Goal: Transaction & Acquisition: Purchase product/service

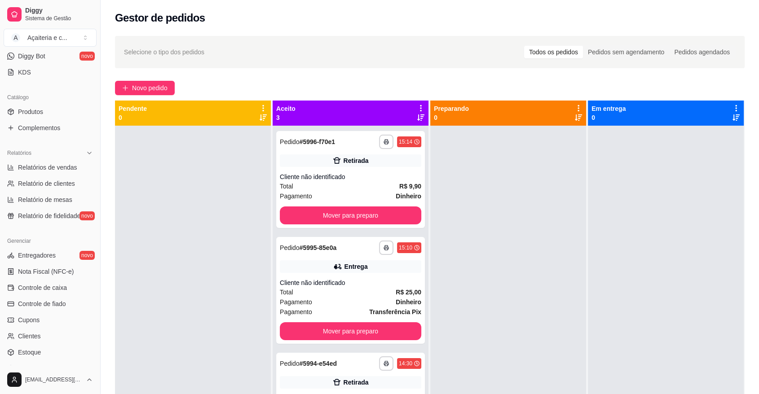
scroll to position [185, 0]
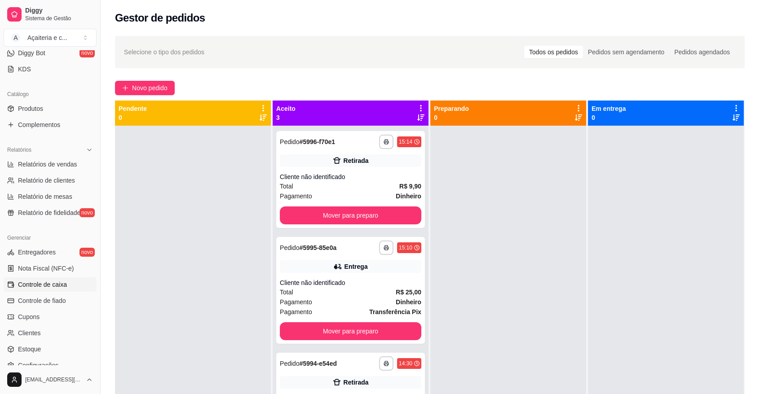
click at [72, 284] on link "Controle de caixa" at bounding box center [50, 285] width 93 height 14
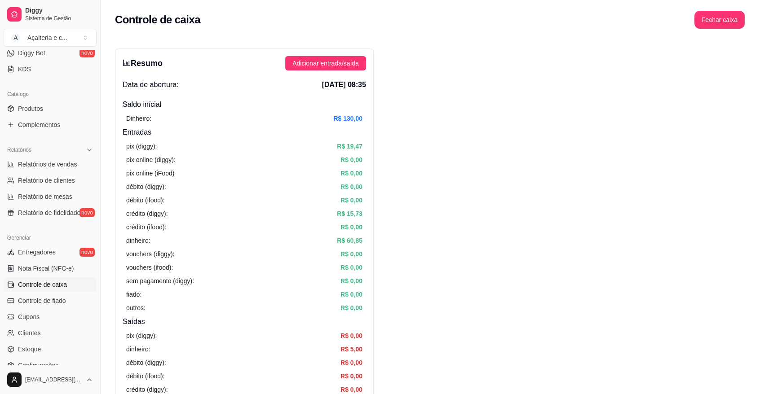
drag, startPoint x: 286, startPoint y: 70, endPoint x: 293, endPoint y: 70, distance: 7.2
click at [293, 70] on div "Resumo Adicionar entrada/saída Data de abertura: [DATE] 08:35 Saldo inícial Din…" at bounding box center [244, 286] width 259 height 475
click at [304, 69] on button "Adicionar entrada/saída" at bounding box center [325, 63] width 81 height 14
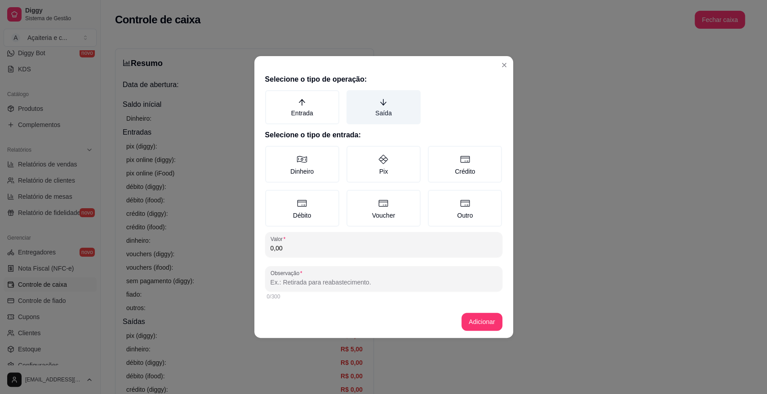
click at [382, 114] on label "Saída" at bounding box center [383, 107] width 74 height 34
click at [353, 97] on button "Saída" at bounding box center [349, 93] width 7 height 7
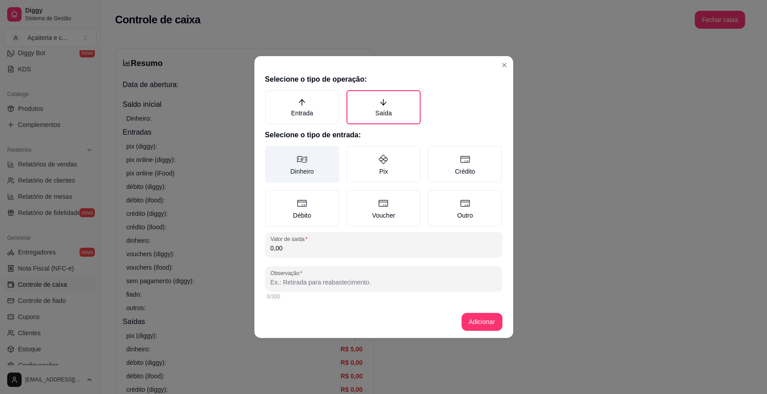
click at [315, 162] on label "Dinheiro" at bounding box center [302, 164] width 74 height 37
click at [272, 153] on button "Dinheiro" at bounding box center [268, 149] width 7 height 7
click at [331, 244] on input "0,00" at bounding box center [383, 248] width 226 height 9
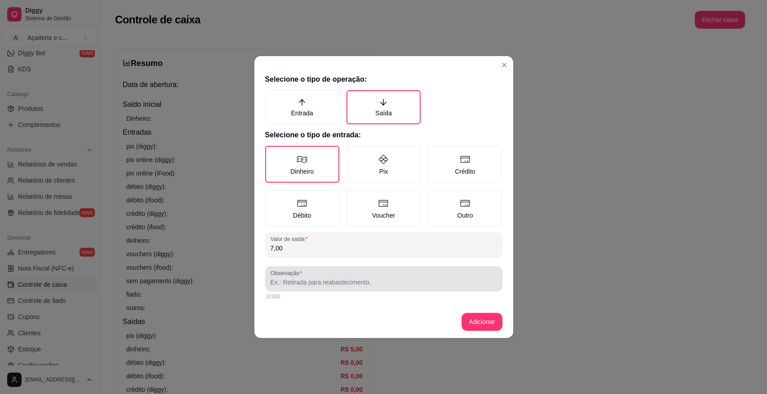
type input "7,00"
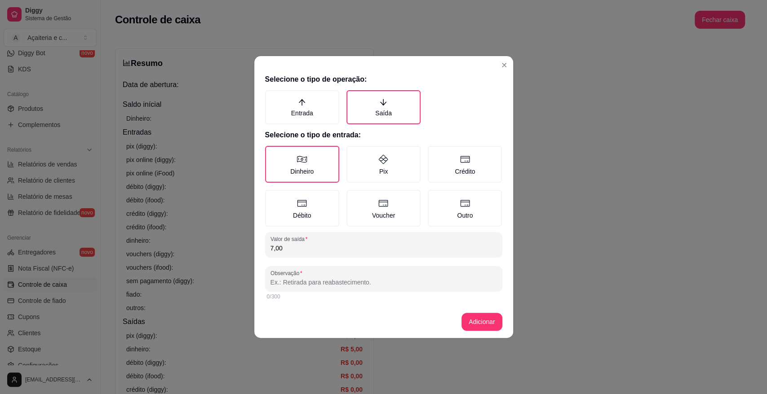
click at [342, 282] on input "Observação" at bounding box center [383, 282] width 226 height 9
type input "leite"
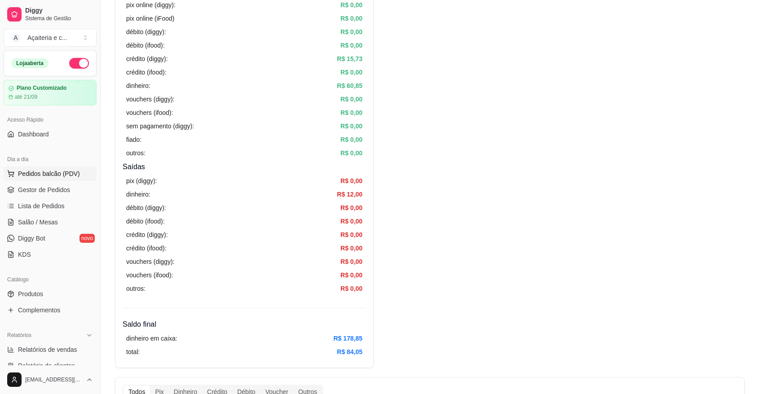
click at [57, 174] on span "Pedidos balcão (PDV)" at bounding box center [49, 173] width 62 height 9
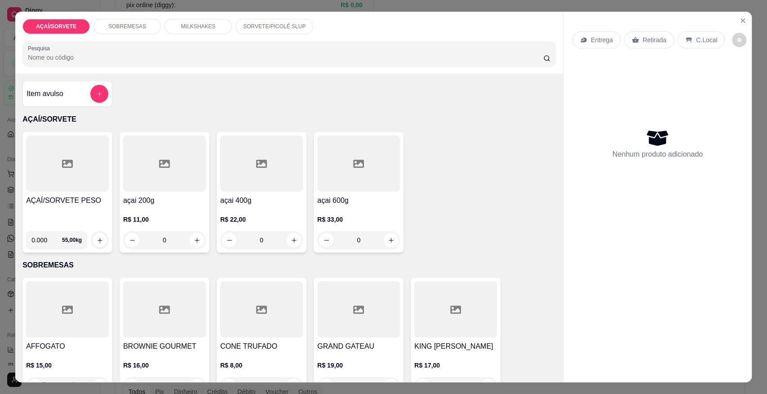
click at [257, 24] on p "SORVETE/PICOLÉ SLUP" at bounding box center [274, 26] width 62 height 7
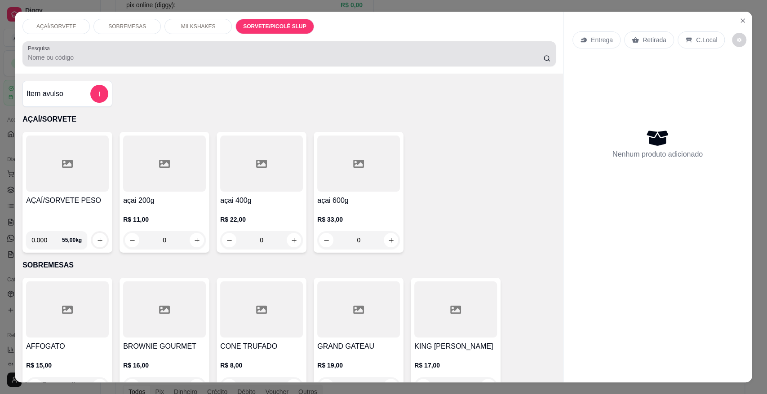
scroll to position [17, 0]
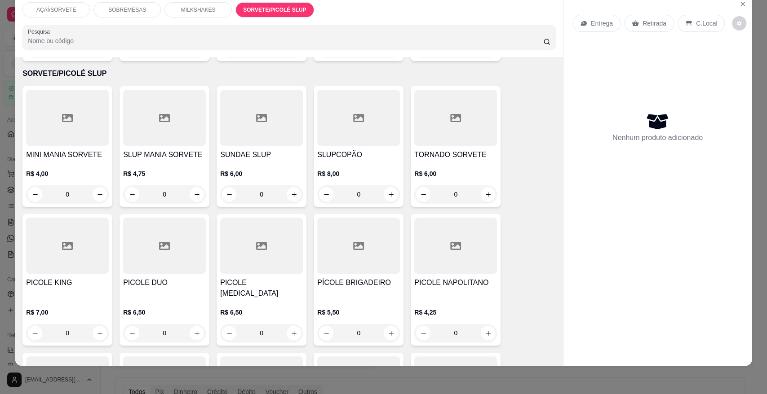
click at [563, 260] on div "Entrega Retirada C.Local Nenhum produto adicionado" at bounding box center [657, 173] width 188 height 356
drag, startPoint x: 559, startPoint y: 260, endPoint x: 553, endPoint y: 262, distance: 5.7
click at [553, 262] on div "AÇAÍ/SORVETE SOBREMESAS MILKSHAKES SORVETE/PICOLÉ SLUP Pesquisa Item avulso AÇA…" at bounding box center [383, 180] width 736 height 370
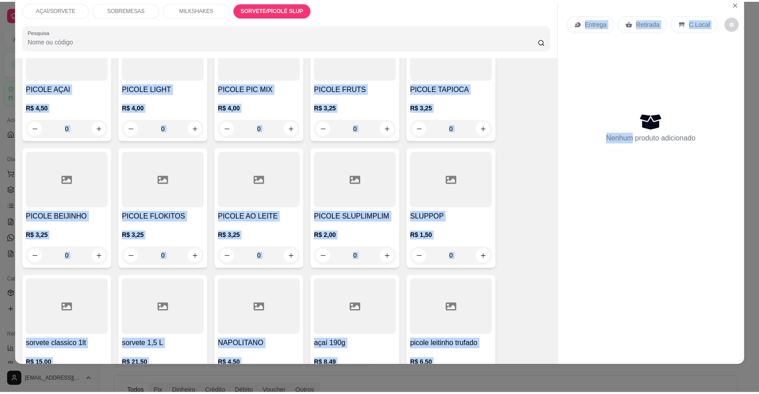
scroll to position [1375, 0]
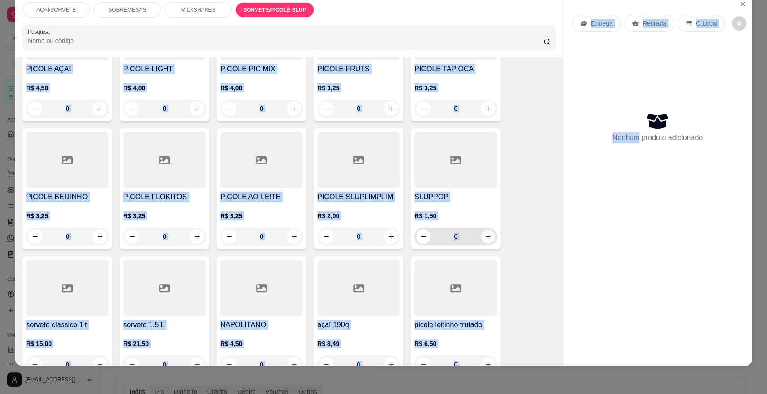
click at [485, 234] on icon "increase-product-quantity" at bounding box center [487, 236] width 4 height 4
type input "1"
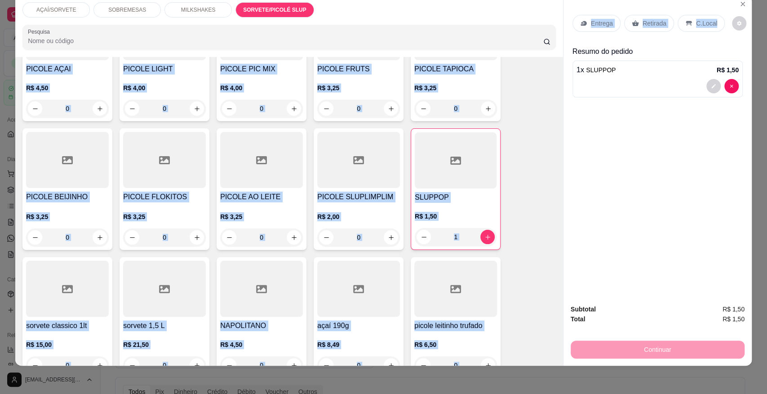
click at [631, 22] on icon at bounding box center [634, 23] width 7 height 7
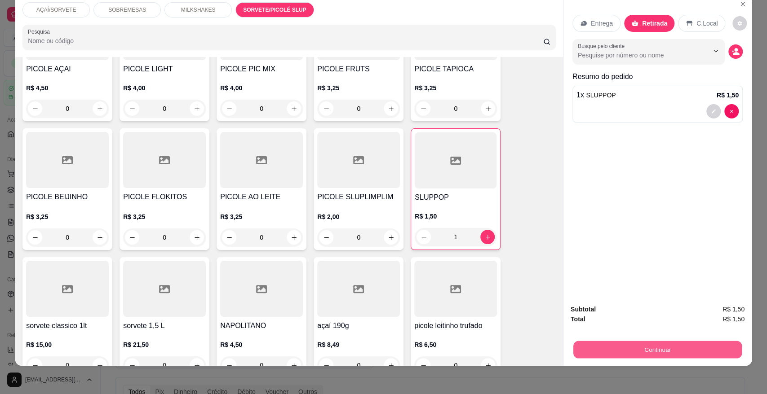
click at [665, 346] on button "Continuar" at bounding box center [657, 350] width 168 height 18
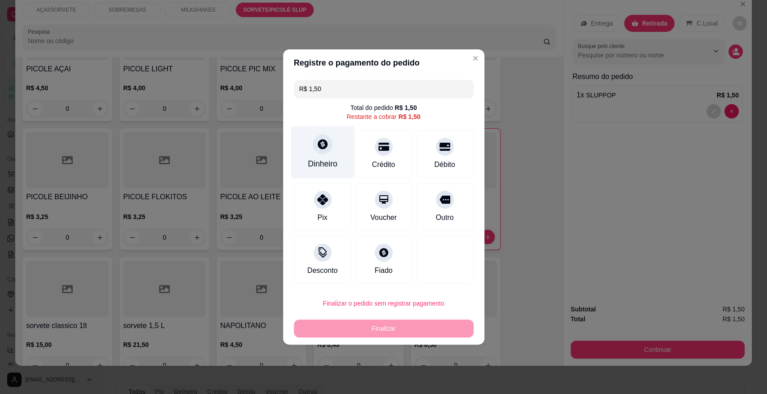
click at [334, 154] on div "Dinheiro" at bounding box center [322, 152] width 63 height 53
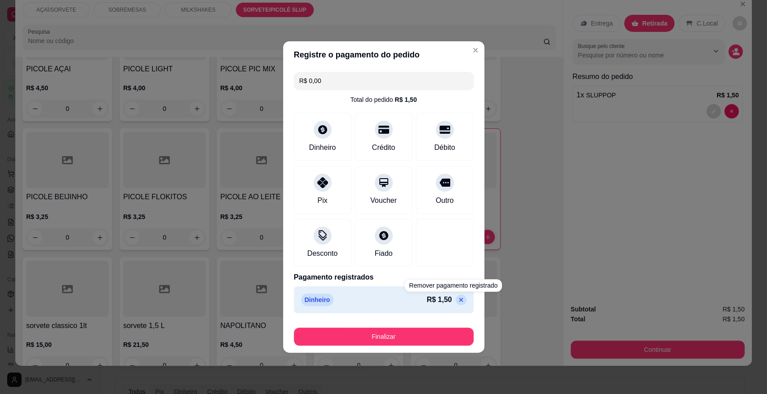
click at [455, 304] on p at bounding box center [460, 300] width 11 height 11
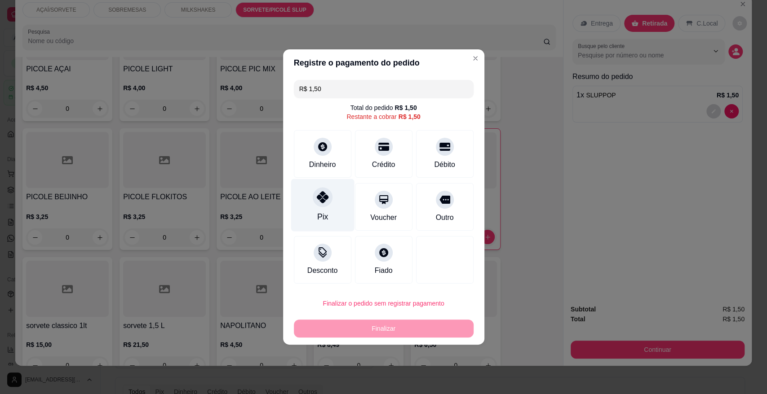
click at [332, 207] on div "Pix" at bounding box center [322, 205] width 63 height 53
type input "R$ 0,00"
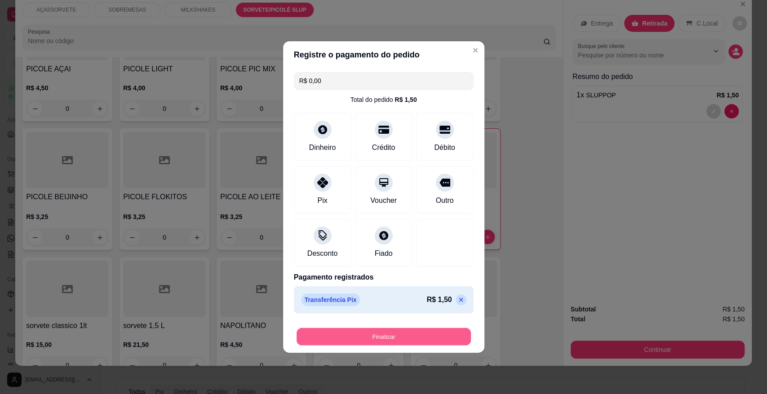
click at [420, 343] on button "Finalizar" at bounding box center [383, 337] width 174 height 18
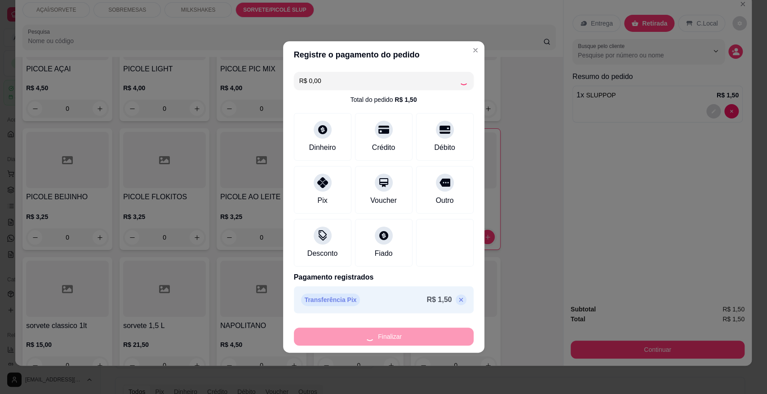
type input "0"
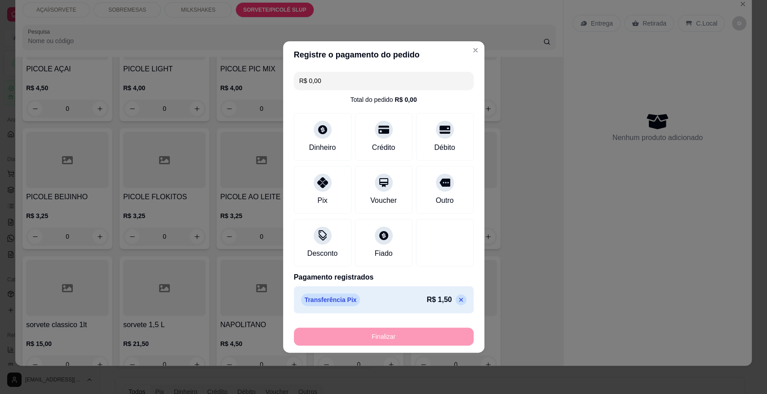
type input "-R$ 1,50"
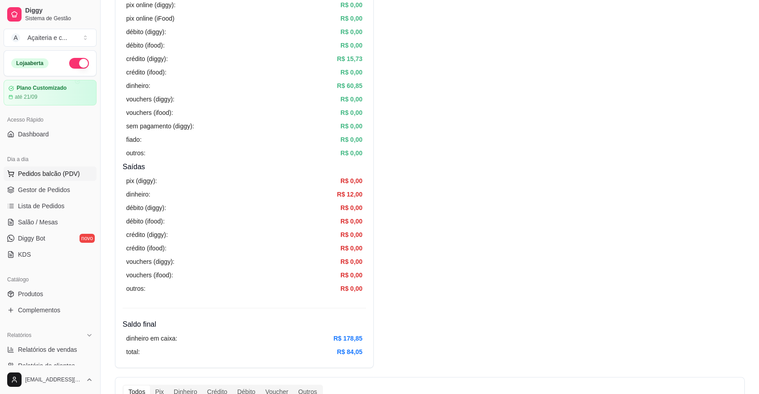
click at [65, 174] on span "Pedidos balcão (PDV)" at bounding box center [49, 173] width 62 height 9
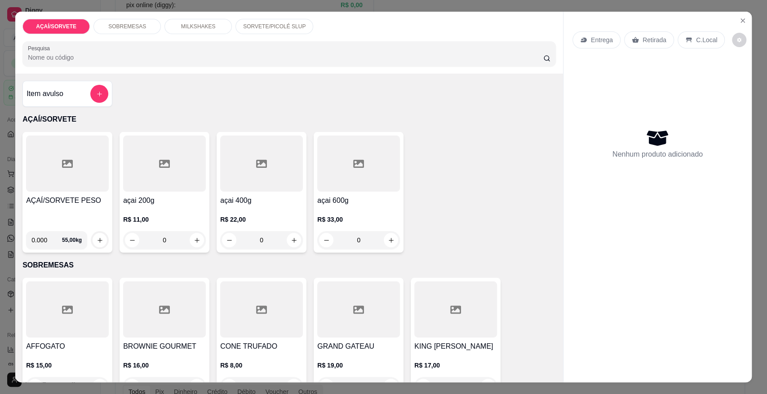
click at [73, 197] on h4 "AÇAÍ/SORVETE PESO" at bounding box center [67, 200] width 83 height 11
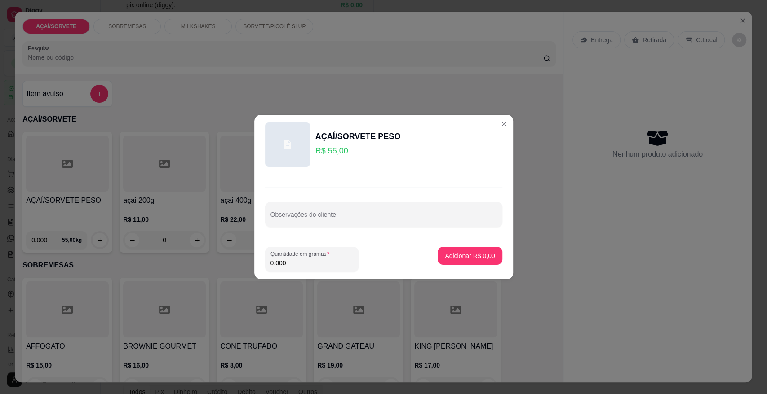
click at [310, 265] on input "0.000" at bounding box center [311, 263] width 83 height 9
type input "0.262"
click at [467, 258] on p "Adicionar R$ 14,41" at bounding box center [468, 255] width 52 height 9
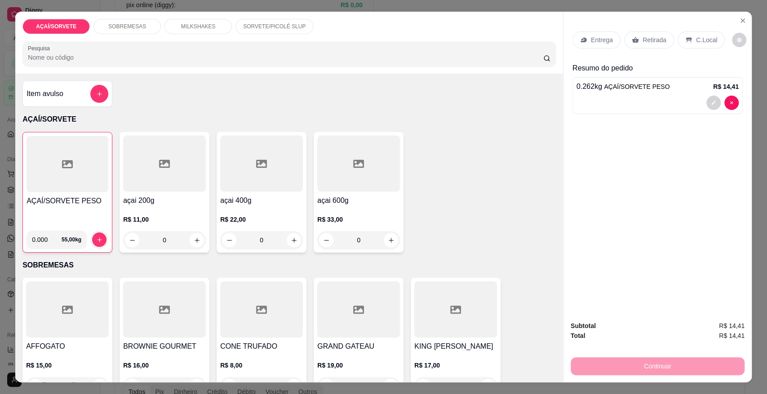
click at [644, 45] on div "Retirada" at bounding box center [649, 39] width 50 height 17
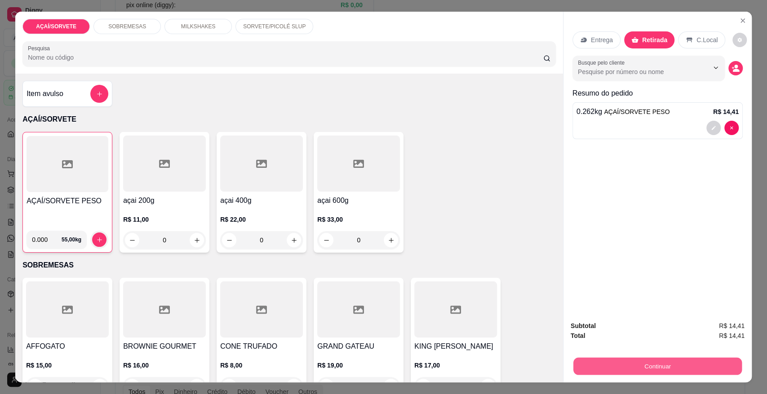
click at [636, 370] on button "Continuar" at bounding box center [657, 366] width 168 height 18
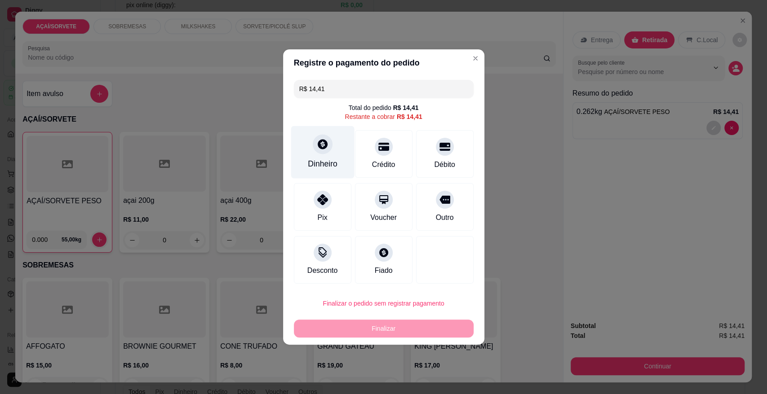
click at [341, 164] on div "Dinheiro" at bounding box center [322, 152] width 63 height 53
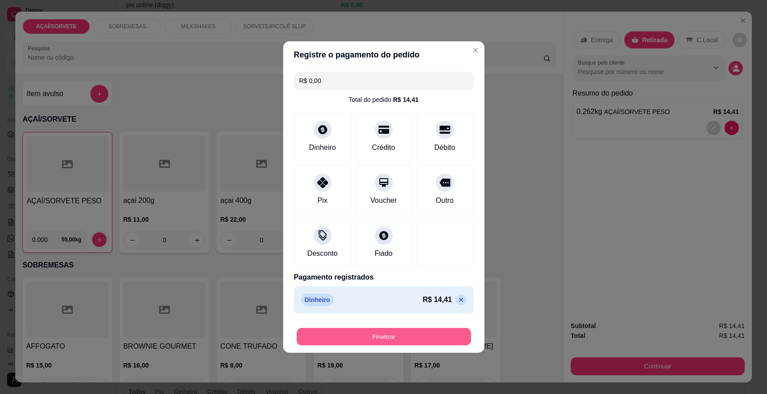
click at [435, 335] on button "Finalizar" at bounding box center [383, 337] width 174 height 18
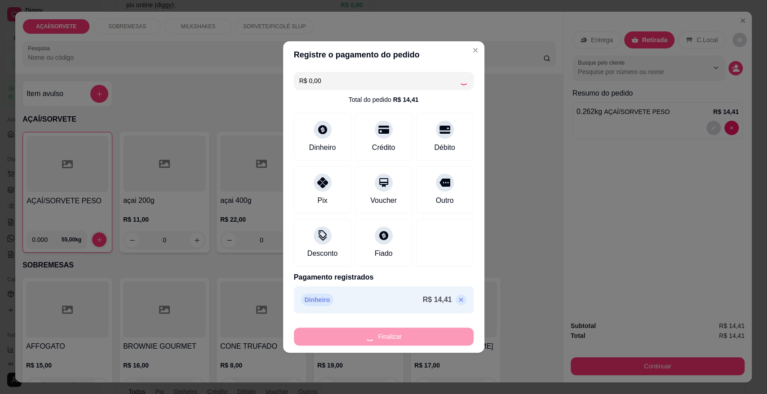
type input "-R$ 14,41"
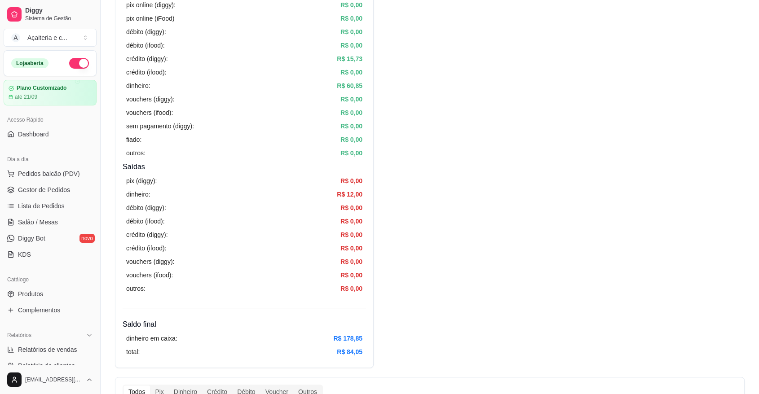
click at [309, 116] on div "vouchers (ifood): R$ 0,00" at bounding box center [244, 113] width 236 height 10
click at [22, 187] on span "Gestor de Pedidos" at bounding box center [44, 189] width 52 height 9
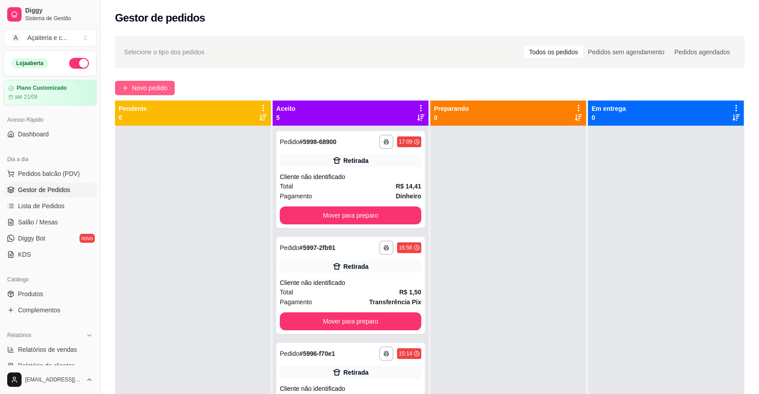
click at [132, 91] on span "Novo pedido" at bounding box center [149, 88] width 35 height 10
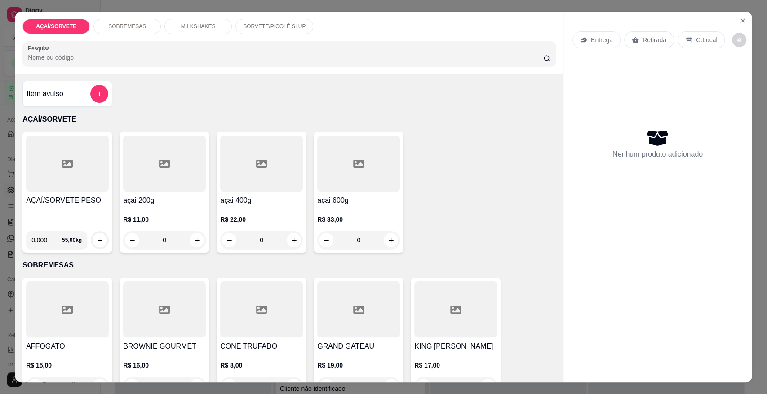
click at [79, 189] on div at bounding box center [67, 164] width 83 height 56
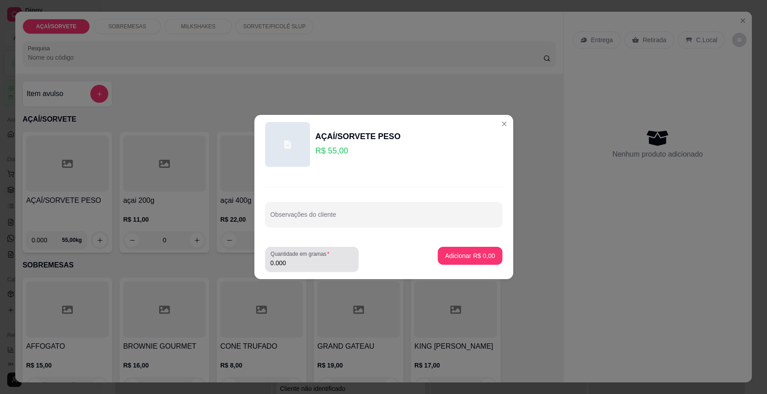
click at [294, 258] on div "0.000" at bounding box center [311, 260] width 83 height 18
type input "0.316"
click at [453, 251] on p "Adicionar R$ 17,38" at bounding box center [468, 255] width 52 height 9
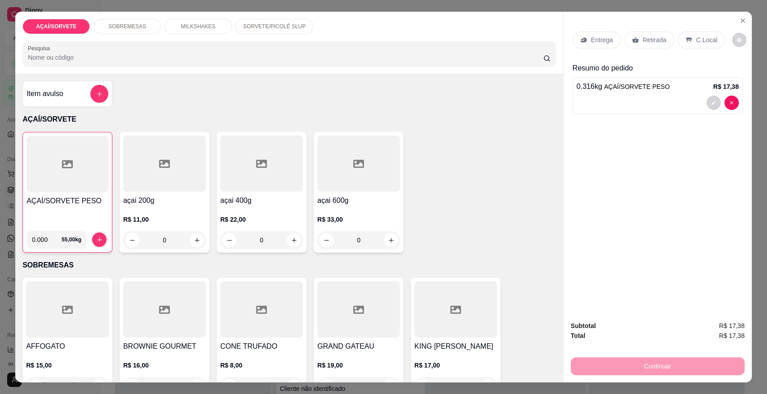
click at [684, 45] on div "C.Local" at bounding box center [700, 39] width 47 height 17
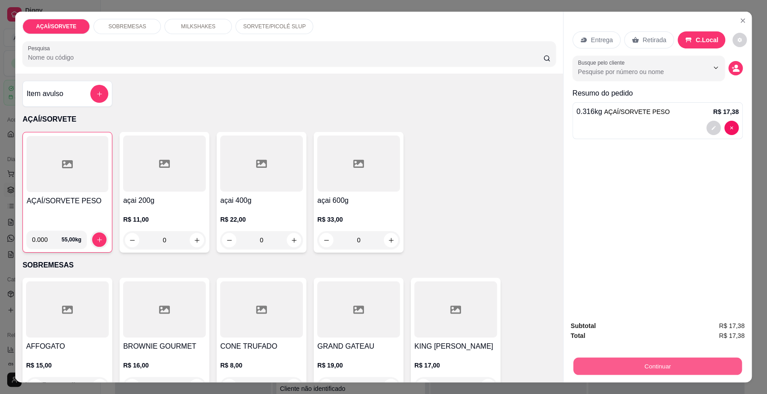
click at [708, 371] on button "Continuar" at bounding box center [657, 366] width 168 height 18
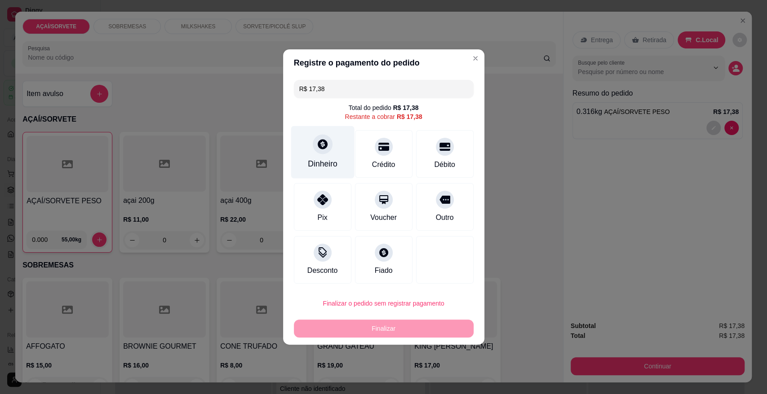
click at [326, 137] on div at bounding box center [323, 144] width 20 height 20
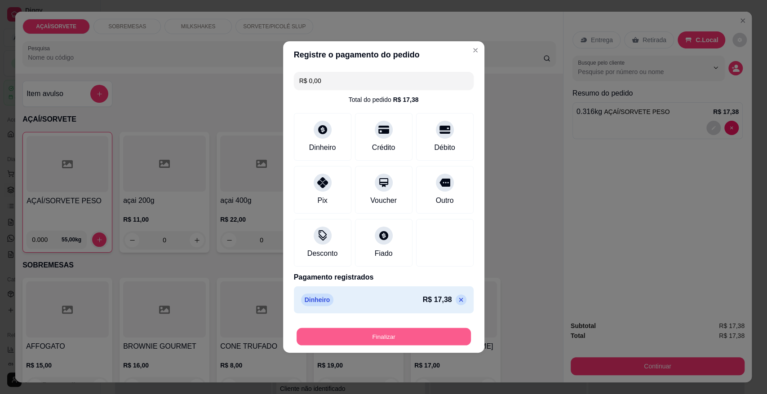
click at [406, 335] on button "Finalizar" at bounding box center [383, 337] width 174 height 18
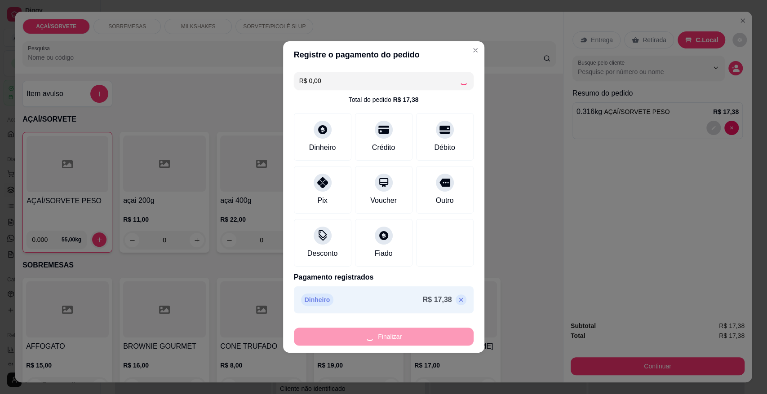
type input "-R$ 17,38"
